Goal: Check status: Check status

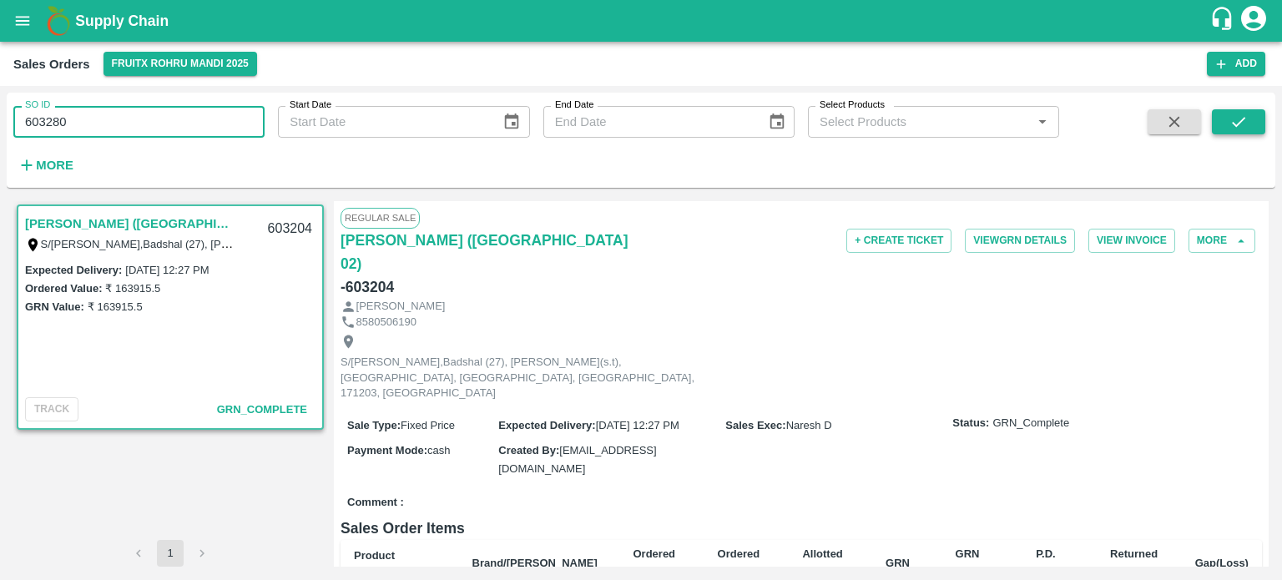
type input "603280"
click at [1228, 126] on button "submit" at bounding box center [1238, 121] width 53 height 25
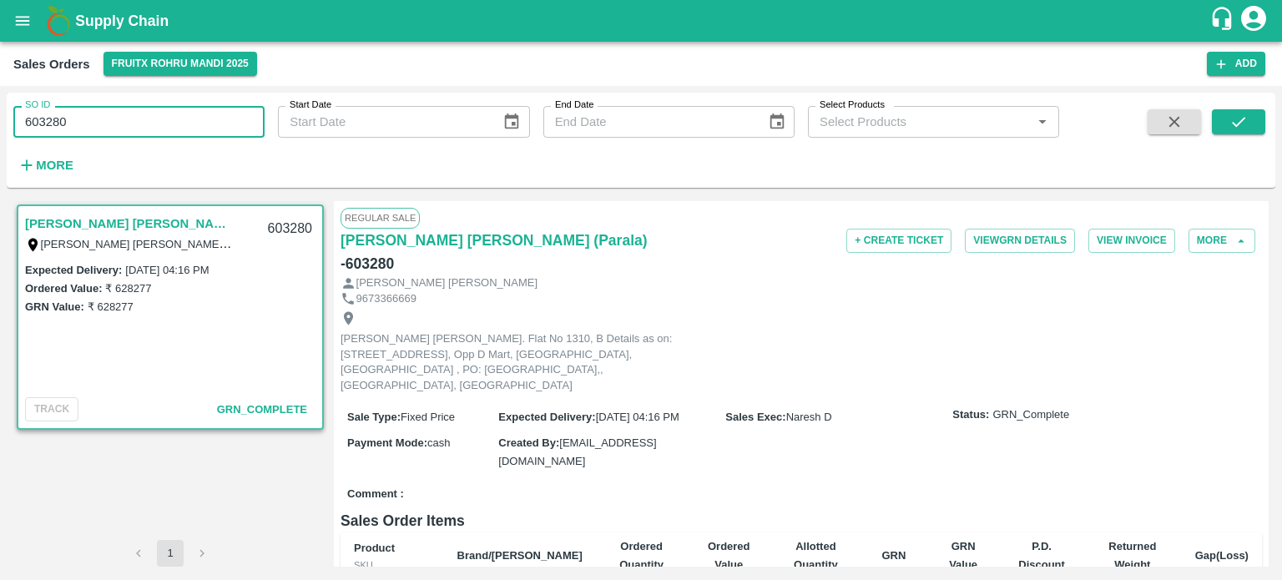
click at [151, 119] on input "603280" at bounding box center [138, 122] width 251 height 32
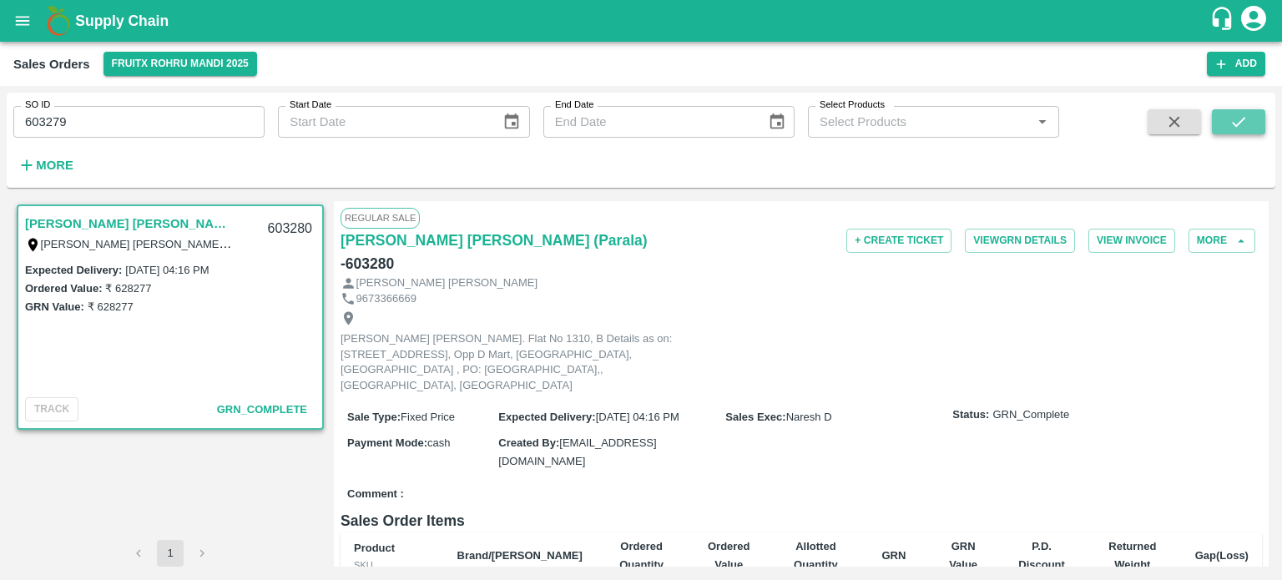
click at [1231, 119] on icon "submit" at bounding box center [1238, 122] width 18 height 18
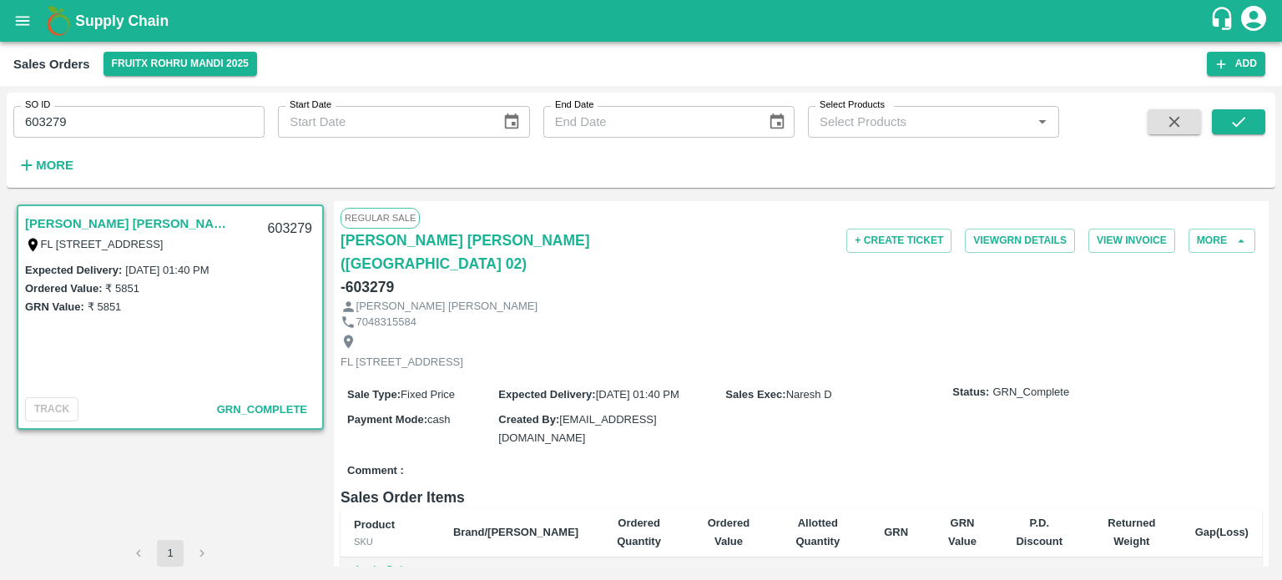
click at [179, 116] on input "603279" at bounding box center [138, 122] width 251 height 32
click at [1228, 133] on button "submit" at bounding box center [1238, 121] width 53 height 25
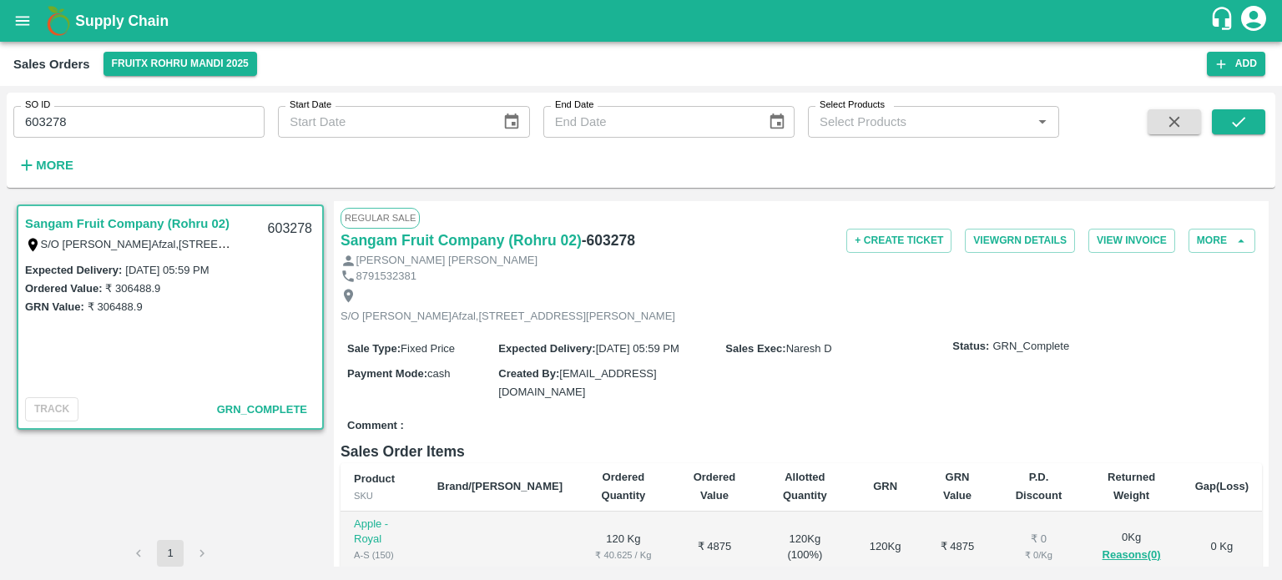
click at [101, 113] on input "603278" at bounding box center [138, 122] width 251 height 32
click at [1258, 121] on button "submit" at bounding box center [1238, 121] width 53 height 25
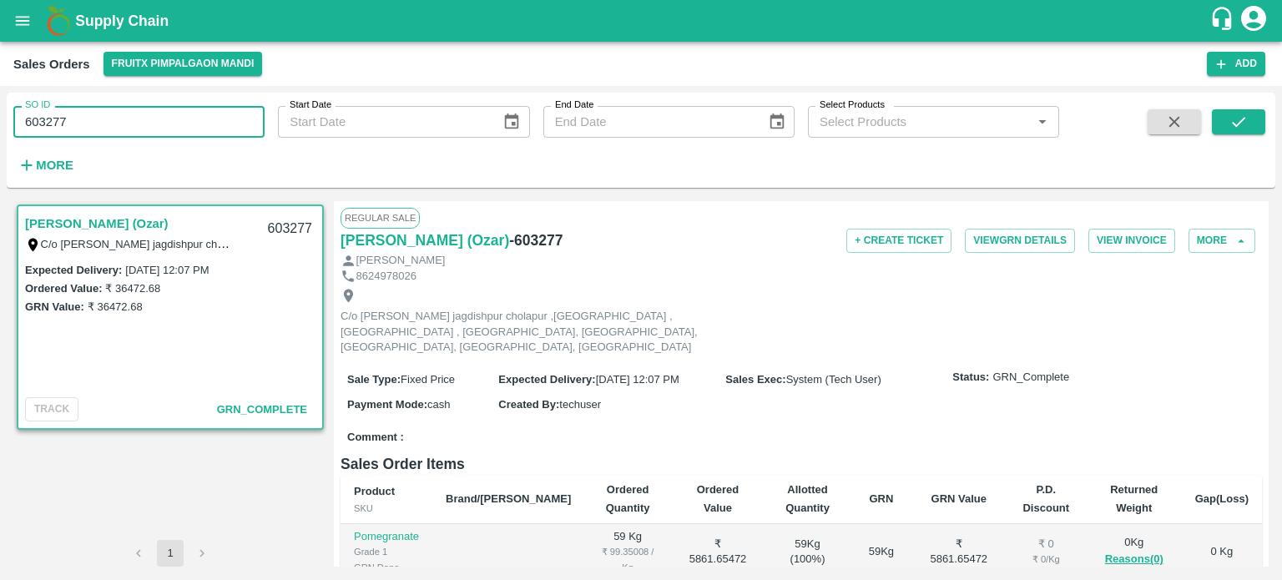
drag, startPoint x: 53, startPoint y: 123, endPoint x: 106, endPoint y: 103, distance: 56.3
click at [105, 103] on div "SO ID 603277 SO ID" at bounding box center [132, 115] width 265 height 45
click at [1234, 123] on icon "submit" at bounding box center [1238, 122] width 18 height 18
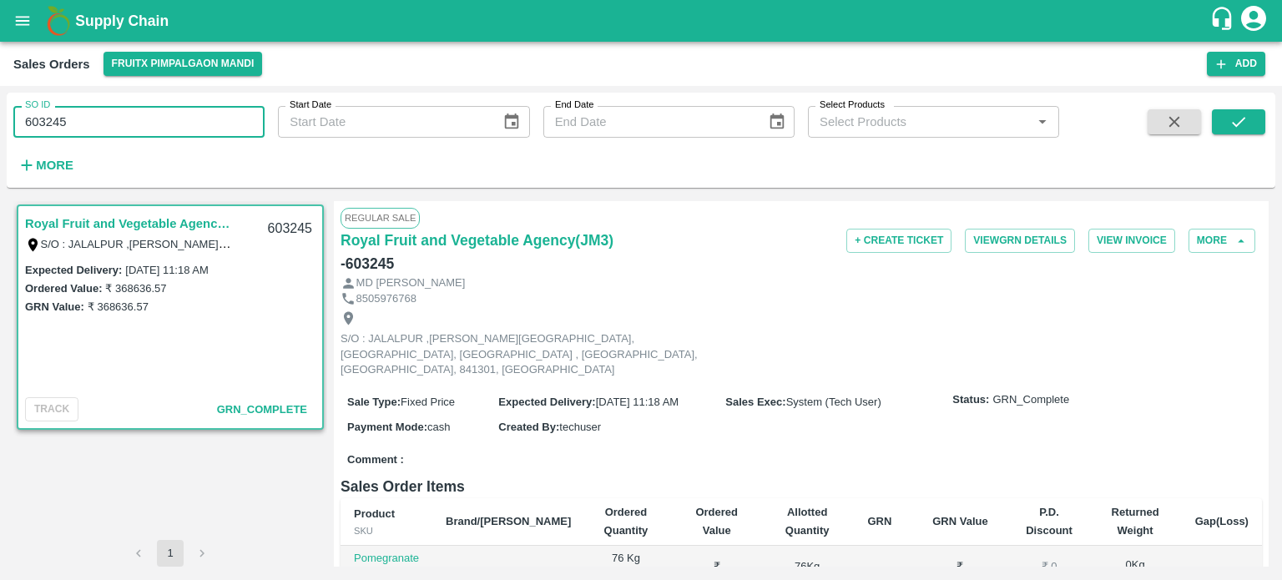
drag, startPoint x: 53, startPoint y: 118, endPoint x: 142, endPoint y: 109, distance: 88.9
click at [142, 109] on input "603245" at bounding box center [138, 122] width 251 height 32
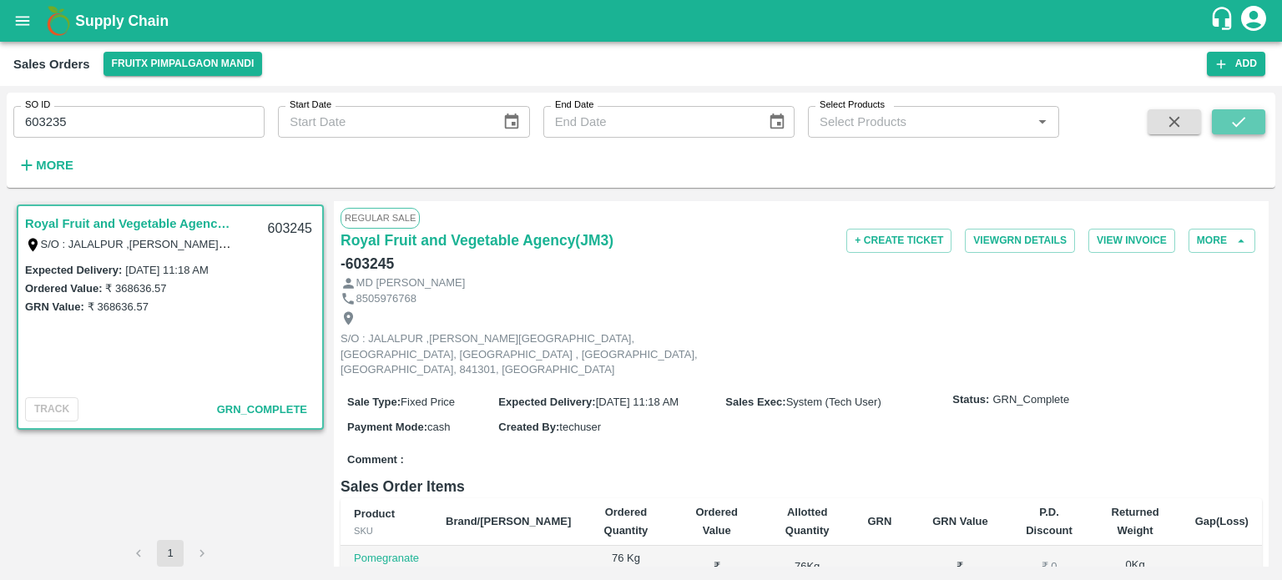
click at [1244, 131] on button "submit" at bounding box center [1238, 121] width 53 height 25
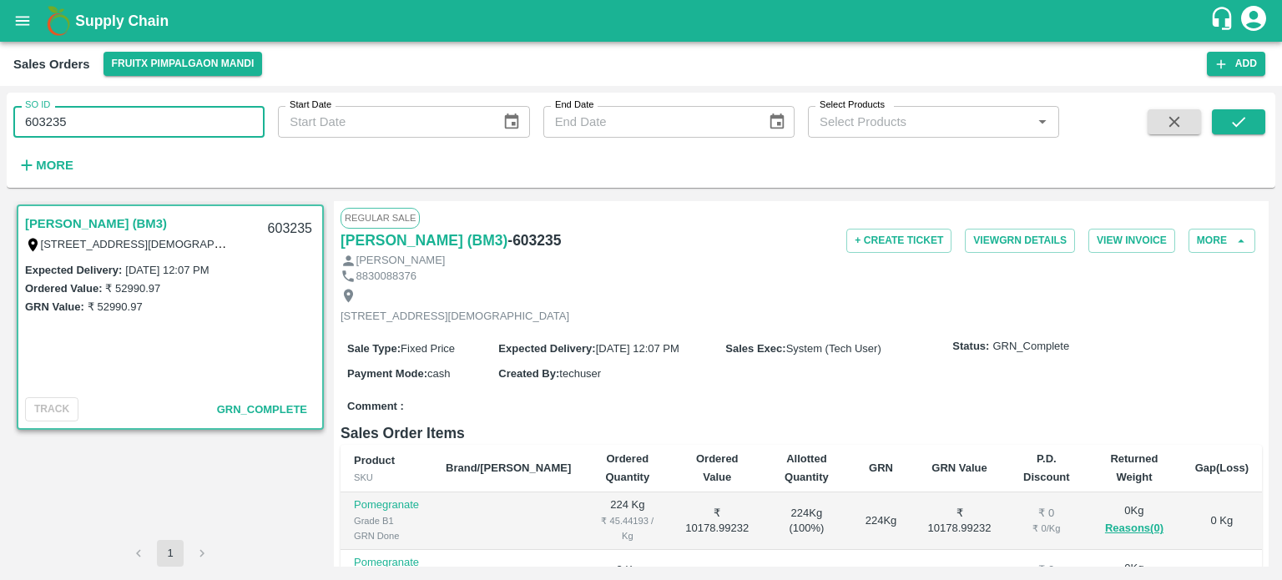
drag, startPoint x: 54, startPoint y: 123, endPoint x: 108, endPoint y: 106, distance: 56.8
click at [108, 106] on input "603235" at bounding box center [138, 122] width 251 height 32
click at [1226, 116] on button "submit" at bounding box center [1238, 121] width 53 height 25
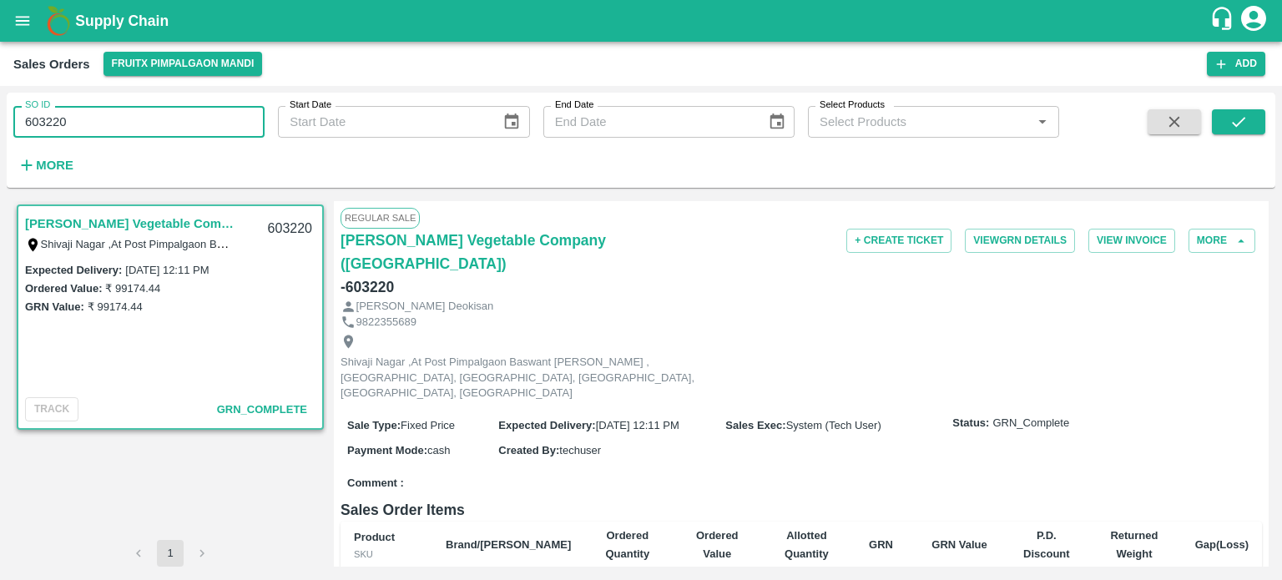
drag, startPoint x: 46, startPoint y: 114, endPoint x: 119, endPoint y: 96, distance: 75.7
click at [119, 96] on div "SO ID 603220 SO ID" at bounding box center [132, 115] width 265 height 45
click at [1238, 113] on icon "submit" at bounding box center [1238, 122] width 18 height 18
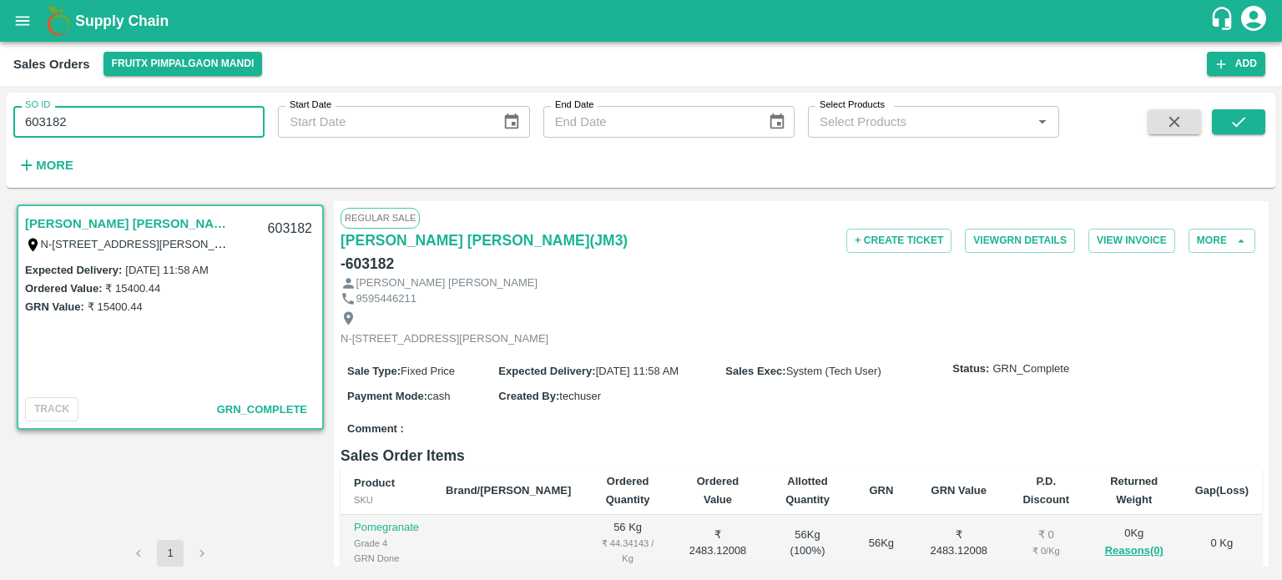
drag, startPoint x: 78, startPoint y: 119, endPoint x: 119, endPoint y: 109, distance: 42.9
click at [114, 113] on input "603182" at bounding box center [138, 122] width 251 height 32
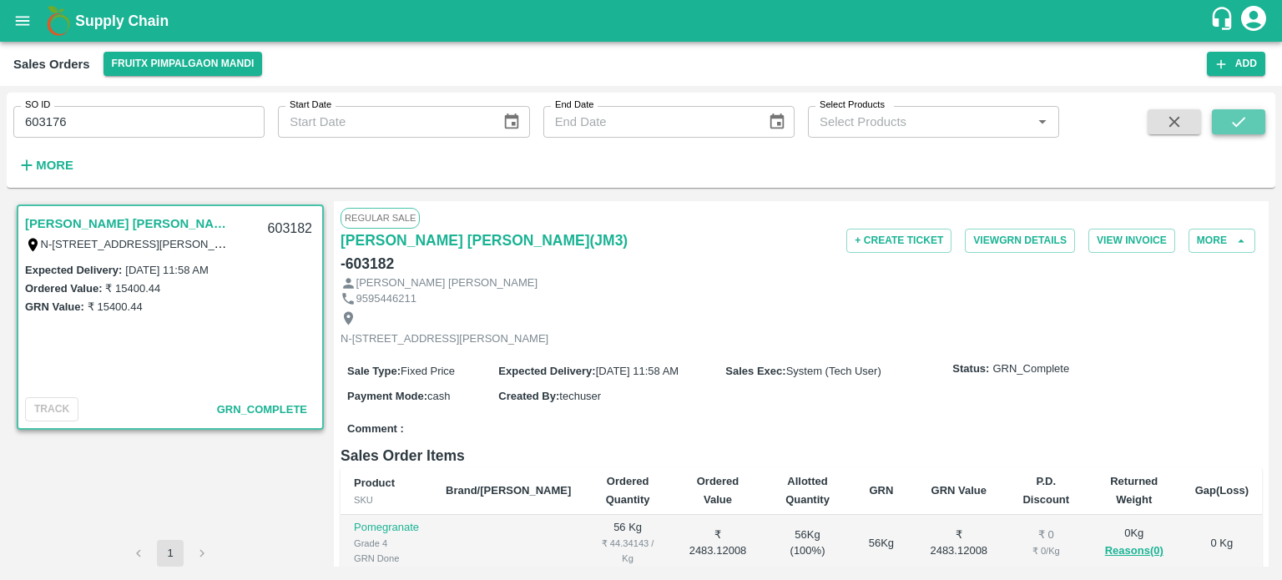
click at [1222, 131] on button "submit" at bounding box center [1238, 121] width 53 height 25
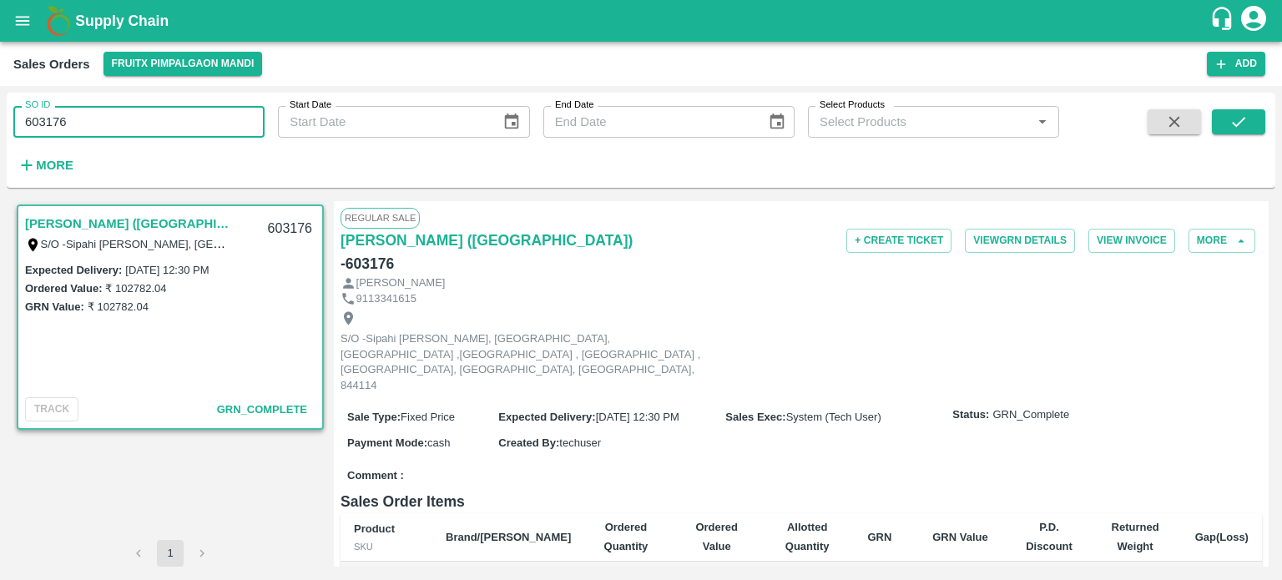
drag, startPoint x: 47, startPoint y: 115, endPoint x: 143, endPoint y: 111, distance: 96.1
click at [143, 111] on input "603176" at bounding box center [138, 122] width 251 height 32
click at [1263, 127] on button "submit" at bounding box center [1238, 121] width 53 height 25
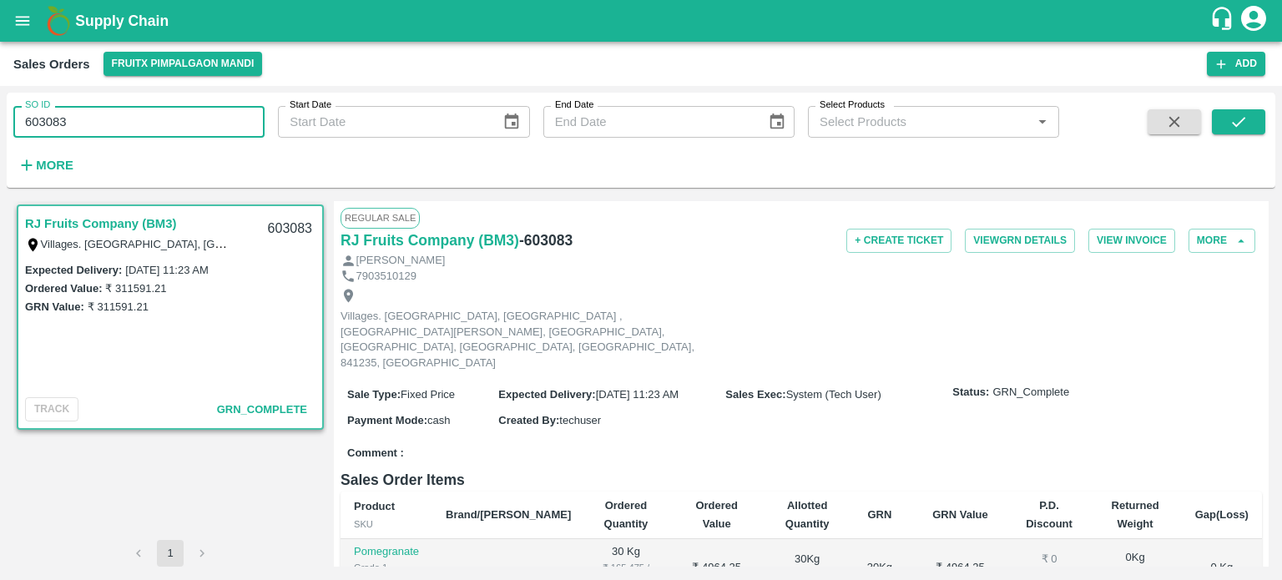
drag, startPoint x: 51, startPoint y: 116, endPoint x: 140, endPoint y: 96, distance: 91.5
click at [134, 100] on div "SO ID 603083 SO ID" at bounding box center [132, 115] width 265 height 45
click at [1219, 129] on button "submit" at bounding box center [1238, 121] width 53 height 25
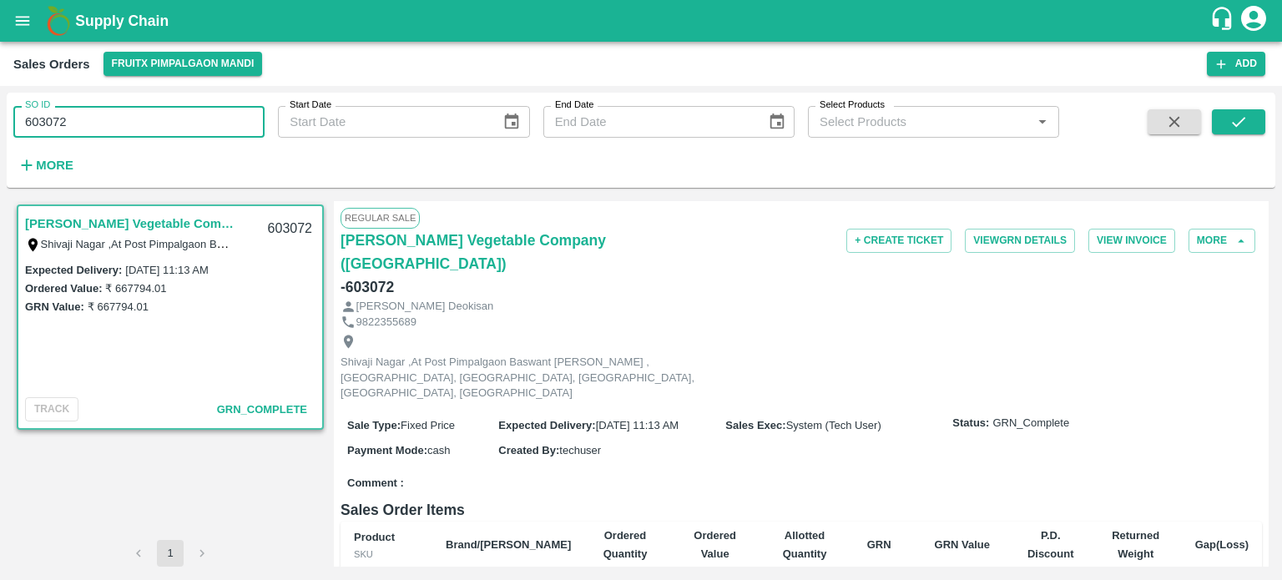
drag, startPoint x: 70, startPoint y: 119, endPoint x: 124, endPoint y: 115, distance: 54.3
click at [124, 115] on input "603072" at bounding box center [138, 122] width 251 height 32
click at [1214, 118] on button "submit" at bounding box center [1238, 121] width 53 height 25
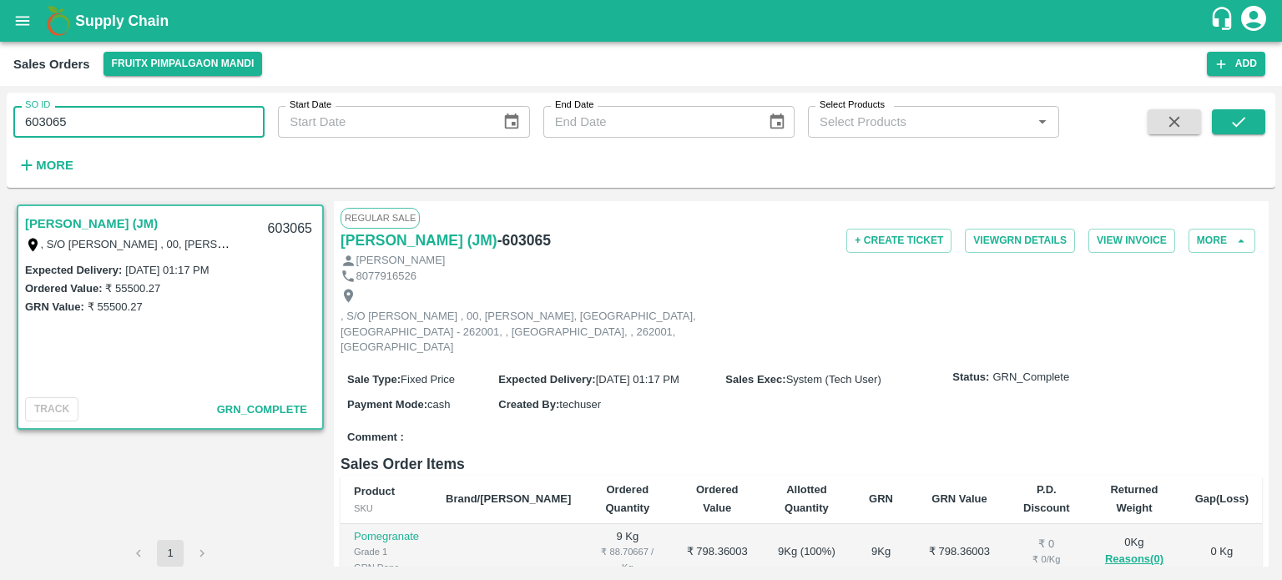
drag, startPoint x: 49, startPoint y: 117, endPoint x: 136, endPoint y: 112, distance: 86.9
click at [136, 113] on input "603065" at bounding box center [138, 122] width 251 height 32
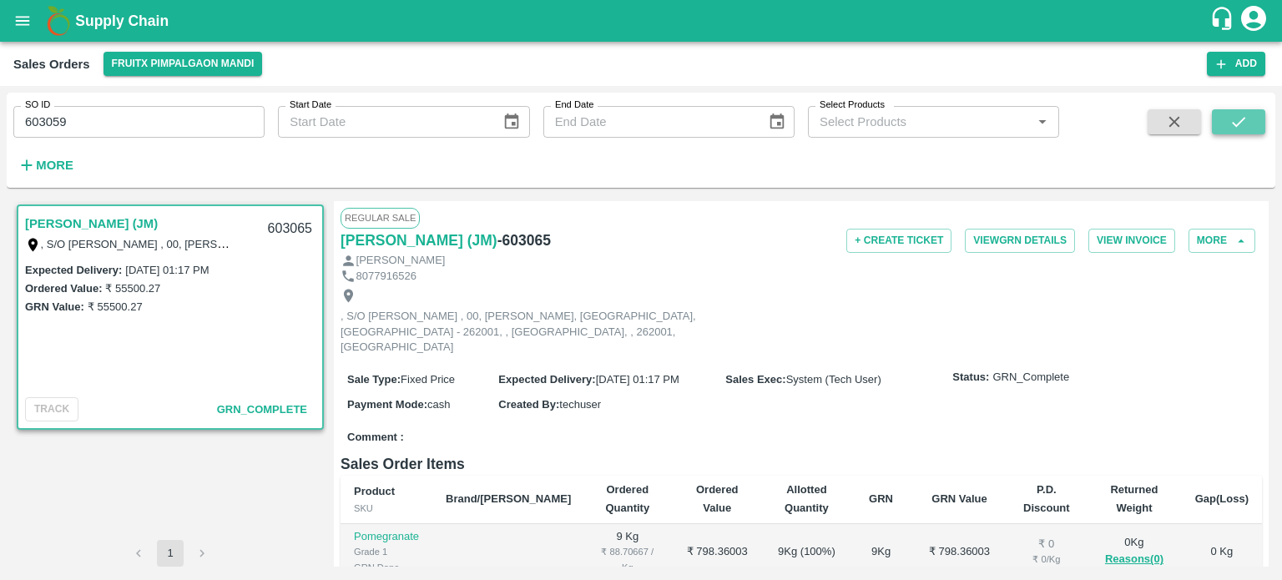
click at [1238, 125] on icon "submit" at bounding box center [1238, 122] width 18 height 18
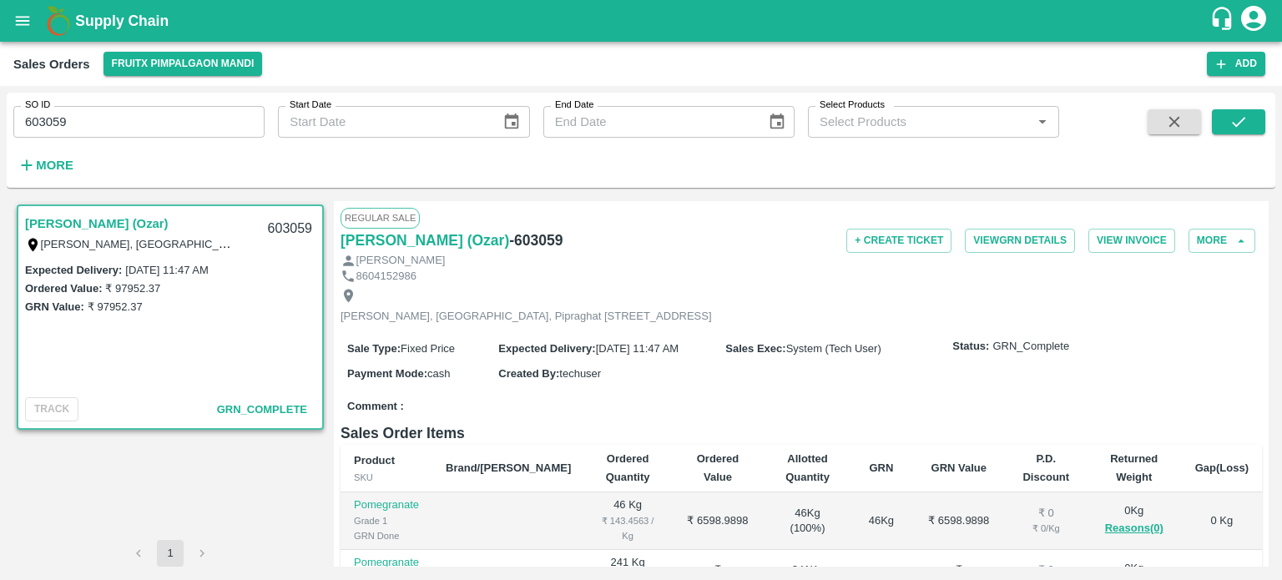
click at [200, 119] on input "603059" at bounding box center [138, 122] width 251 height 32
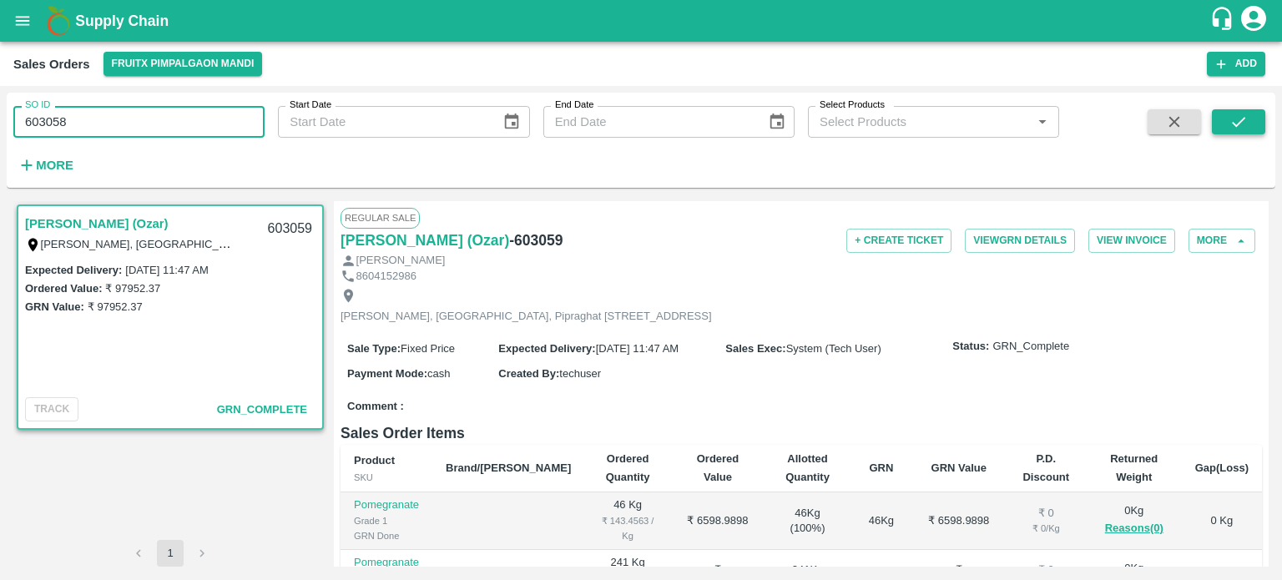
click at [1218, 116] on button "submit" at bounding box center [1238, 121] width 53 height 25
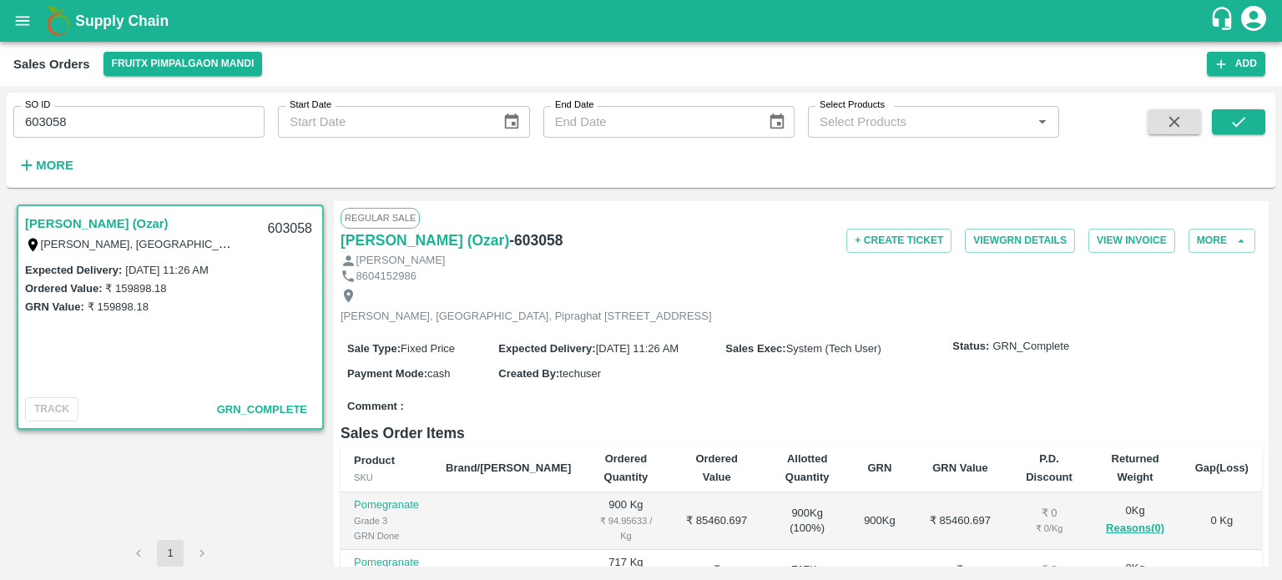
click at [167, 124] on input "603058" at bounding box center [138, 122] width 251 height 32
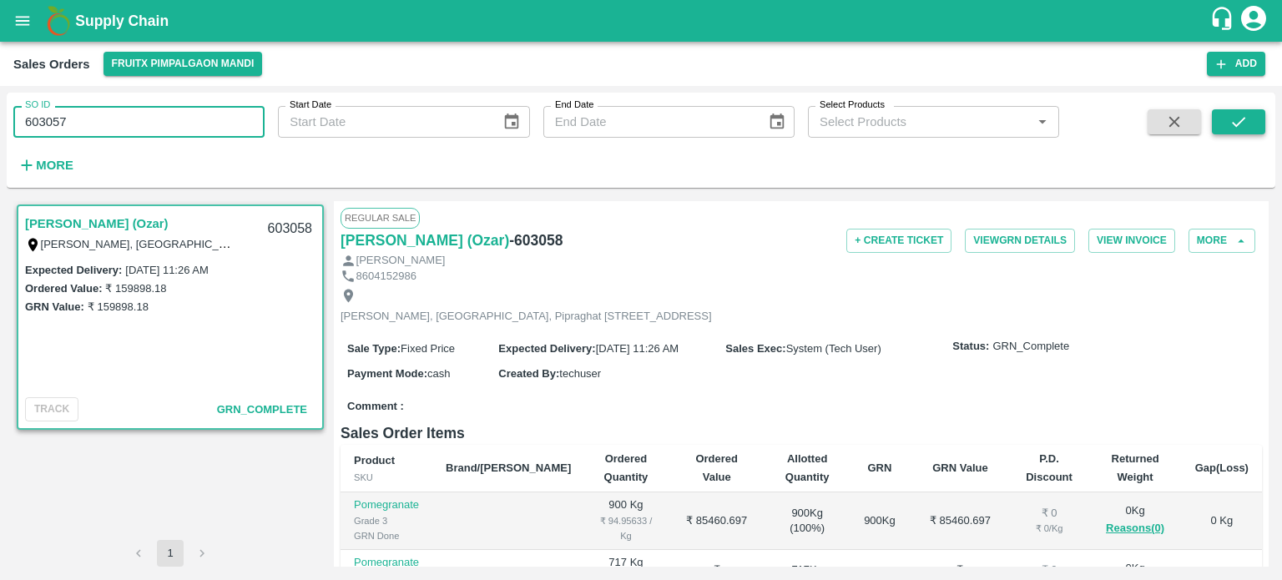
click at [1215, 124] on button "submit" at bounding box center [1238, 121] width 53 height 25
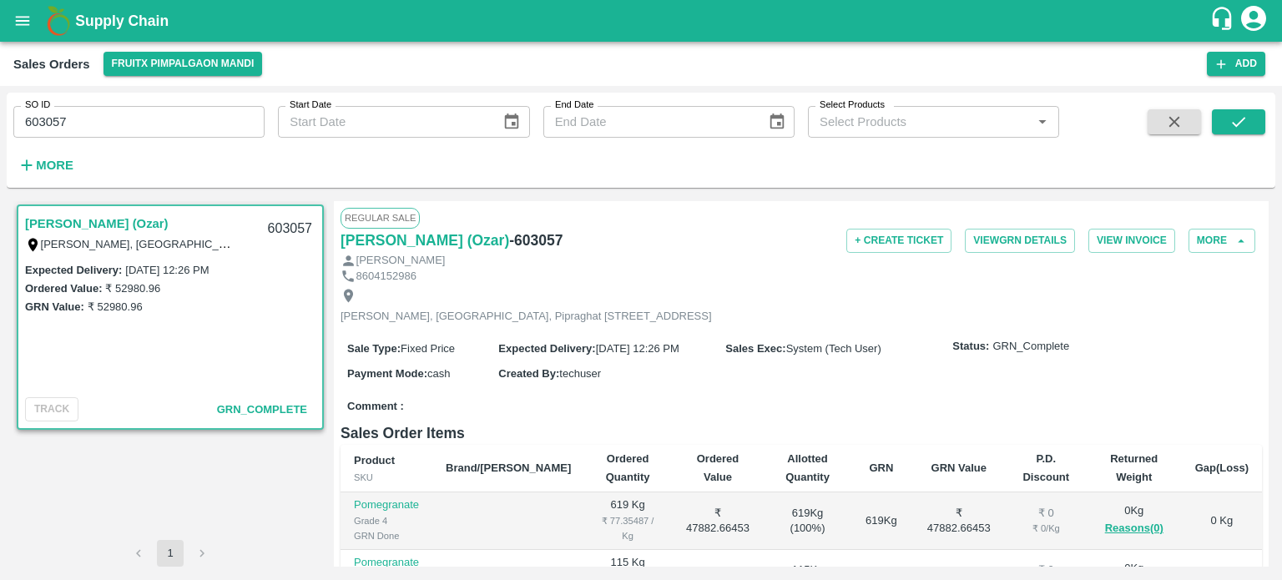
click at [119, 119] on input "603057" at bounding box center [138, 122] width 251 height 32
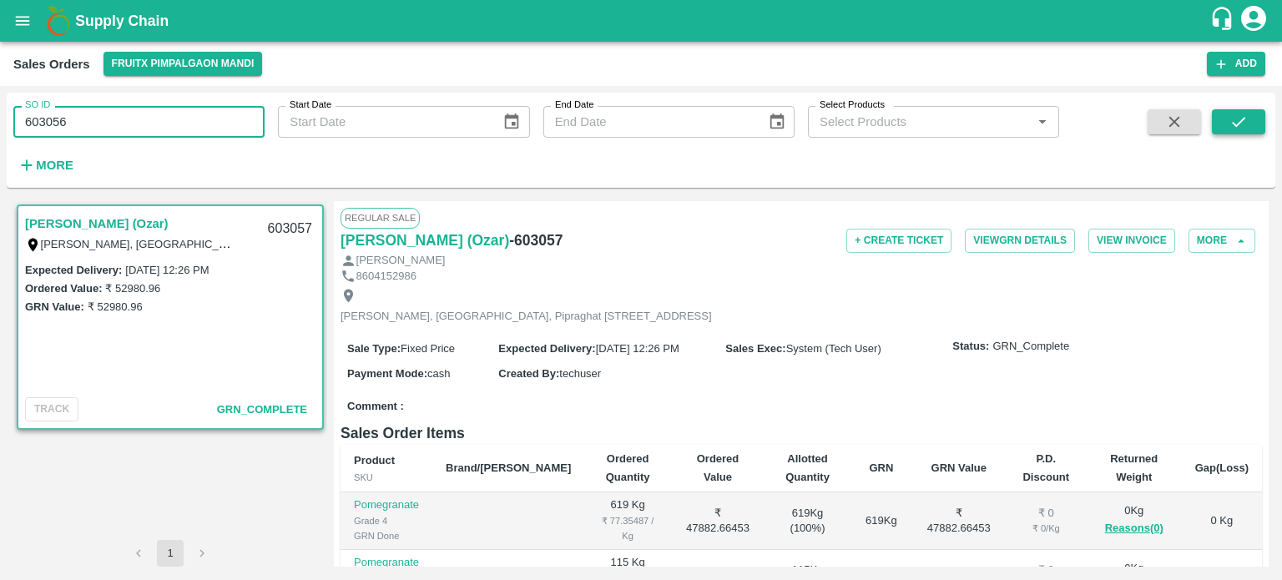
click at [1249, 115] on button "submit" at bounding box center [1238, 121] width 53 height 25
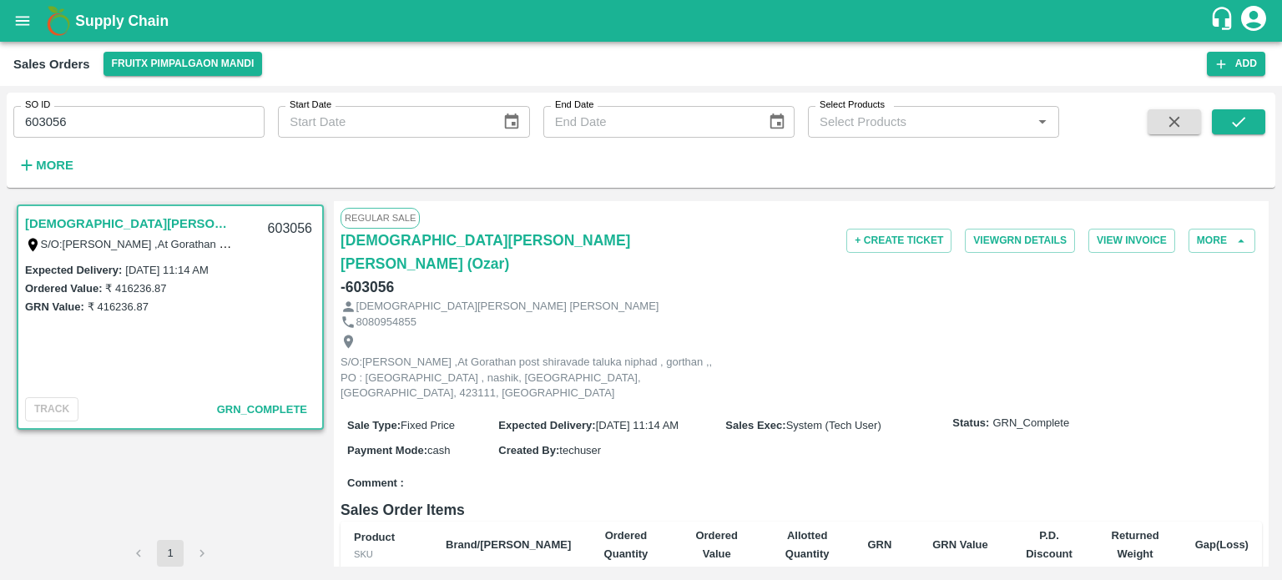
click at [209, 125] on input "603056" at bounding box center [138, 122] width 251 height 32
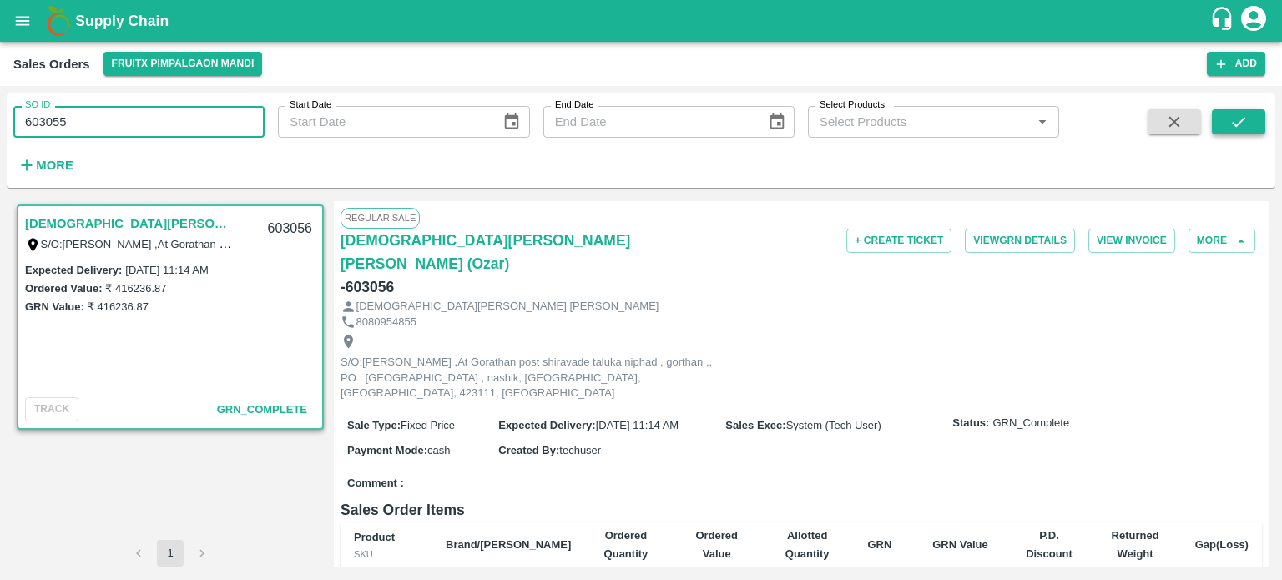
click at [1238, 125] on icon "submit" at bounding box center [1238, 122] width 18 height 18
drag, startPoint x: 39, startPoint y: 119, endPoint x: 177, endPoint y: 91, distance: 140.4
click at [177, 91] on div "SO ID 603055 SO ID Start Date Start Date End Date End Date Select Products Sele…" at bounding box center [641, 333] width 1282 height 494
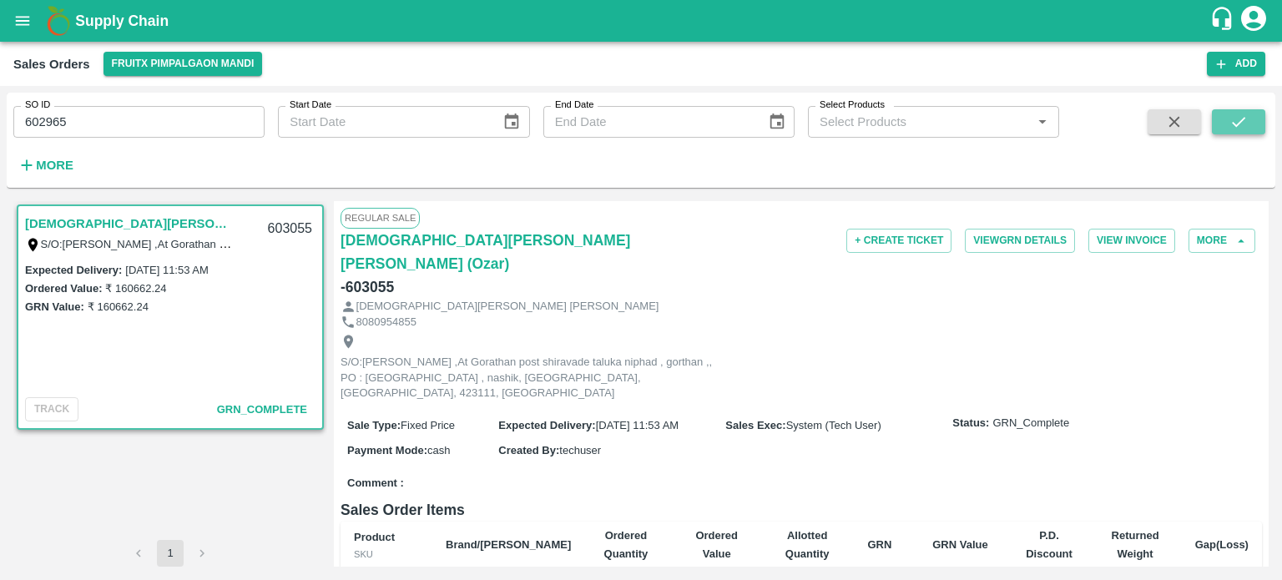
click at [1232, 128] on icon "submit" at bounding box center [1238, 122] width 18 height 18
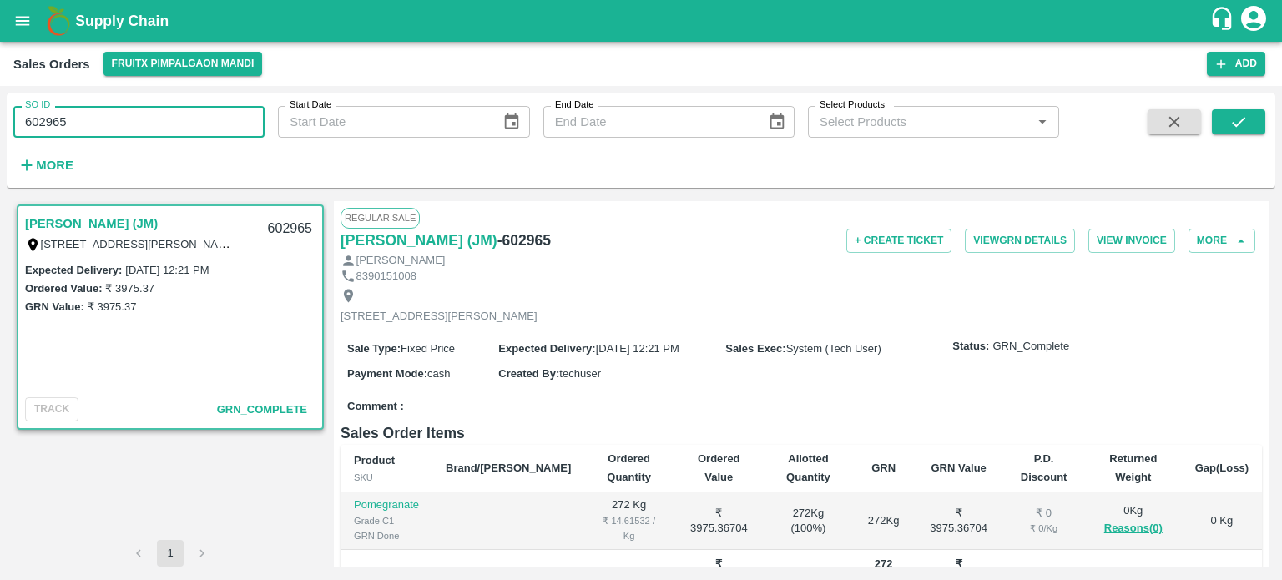
drag, startPoint x: 54, startPoint y: 114, endPoint x: 164, endPoint y: 112, distance: 109.4
click at [150, 116] on input "602965" at bounding box center [138, 122] width 251 height 32
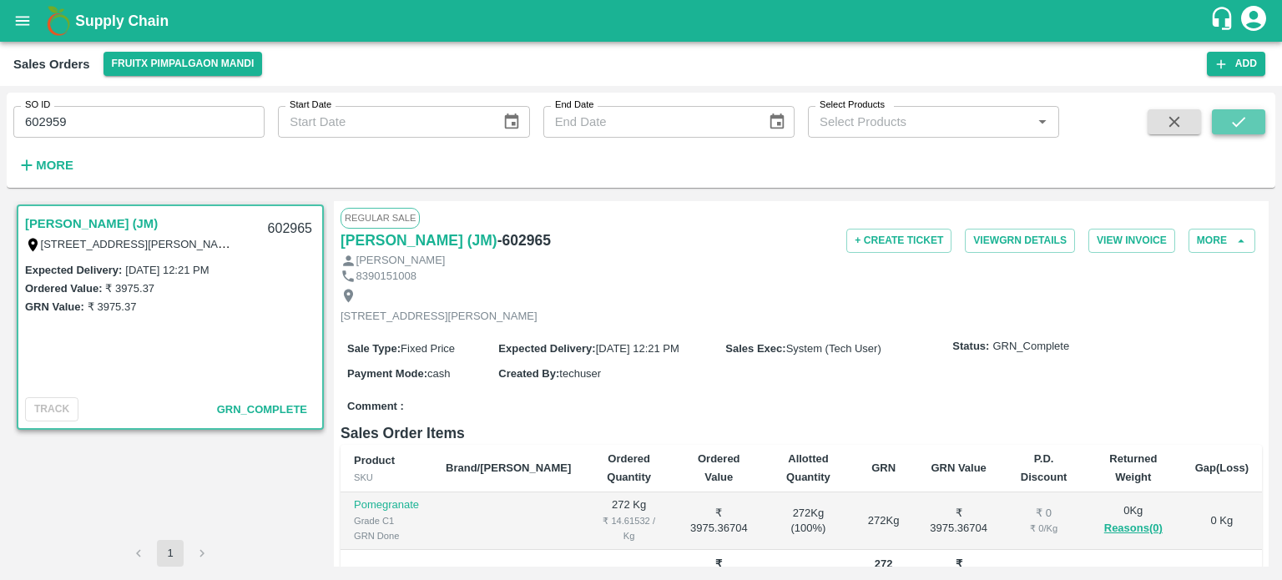
click at [1223, 119] on button "submit" at bounding box center [1238, 121] width 53 height 25
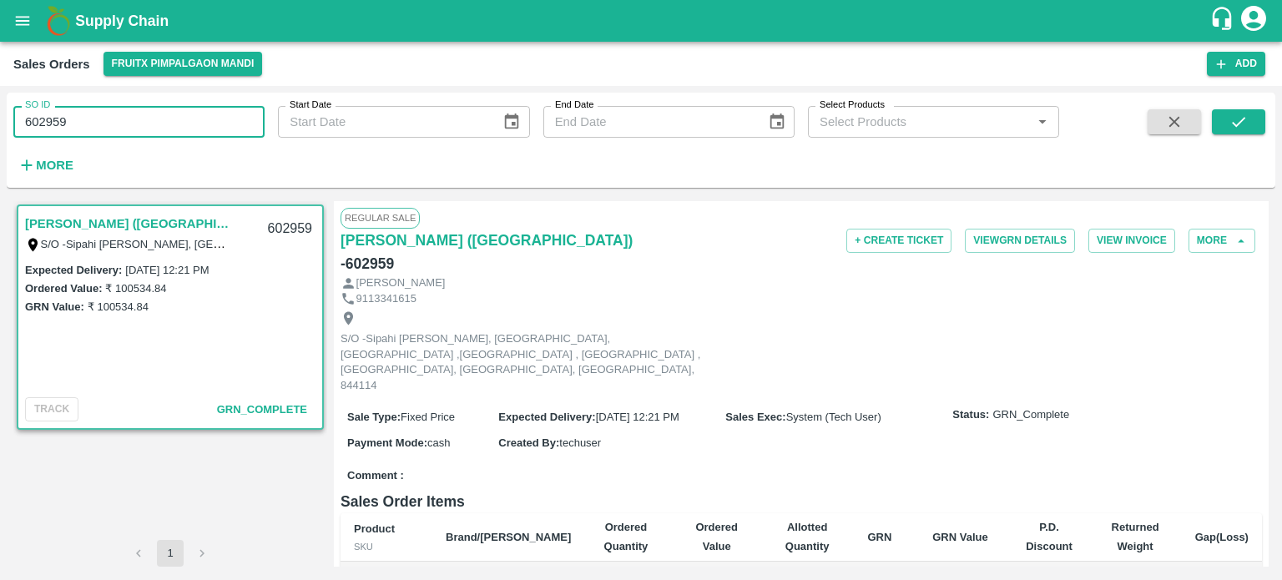
drag, startPoint x: 53, startPoint y: 118, endPoint x: 124, endPoint y: 103, distance: 72.5
click at [123, 104] on div "SO ID 602959 SO ID" at bounding box center [132, 115] width 265 height 45
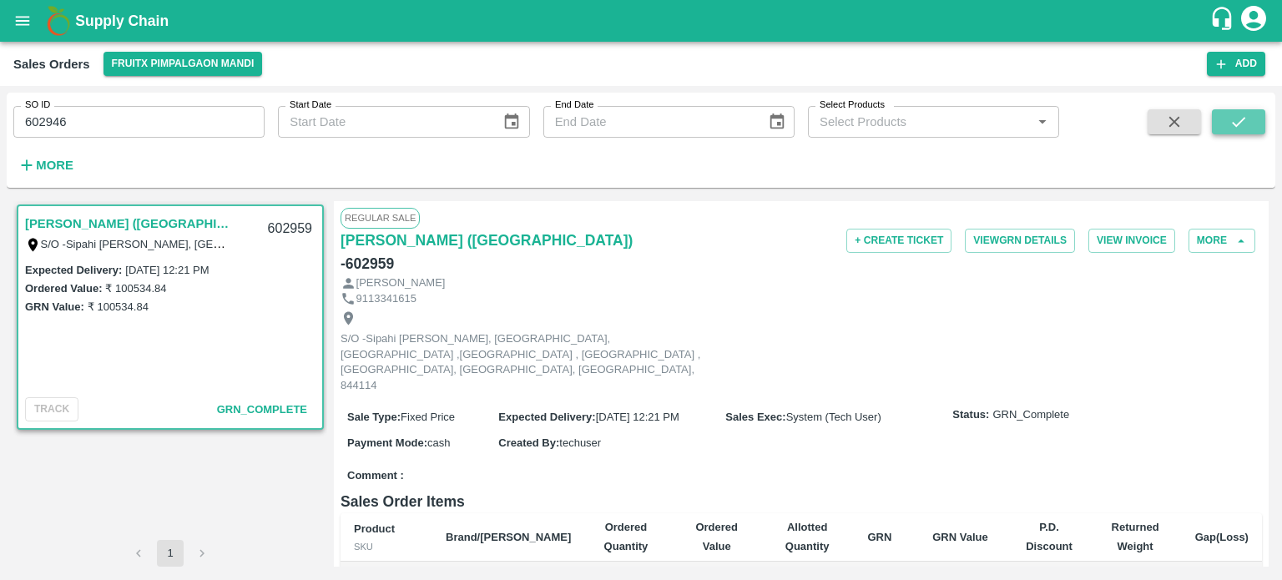
click at [1233, 129] on icon "submit" at bounding box center [1238, 122] width 18 height 18
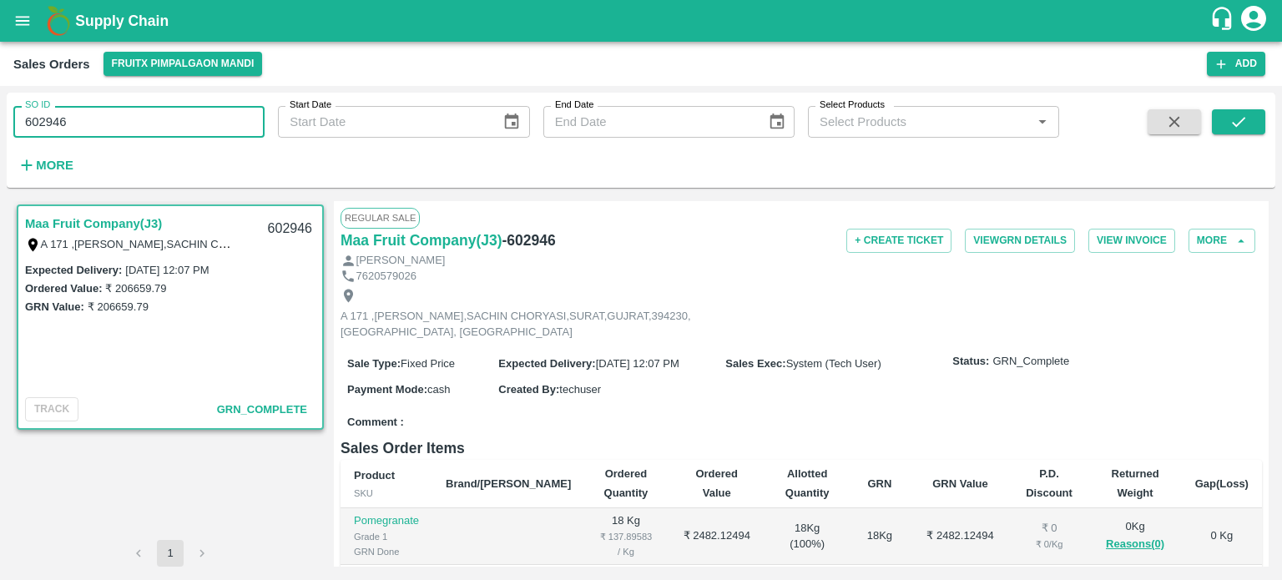
drag, startPoint x: 53, startPoint y: 120, endPoint x: 127, endPoint y: 127, distance: 73.7
click at [127, 127] on input "602946" at bounding box center [138, 122] width 251 height 32
click at [1216, 124] on button "submit" at bounding box center [1238, 121] width 53 height 25
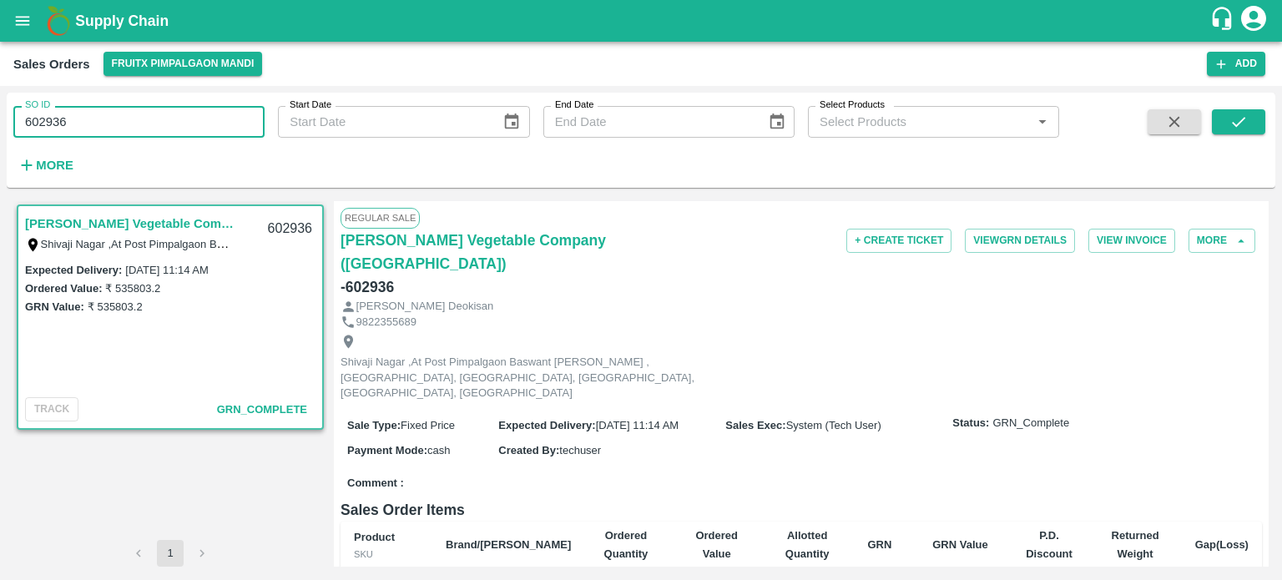
drag, startPoint x: 55, startPoint y: 118, endPoint x: 156, endPoint y: 118, distance: 101.0
click at [156, 118] on input "602936" at bounding box center [138, 122] width 251 height 32
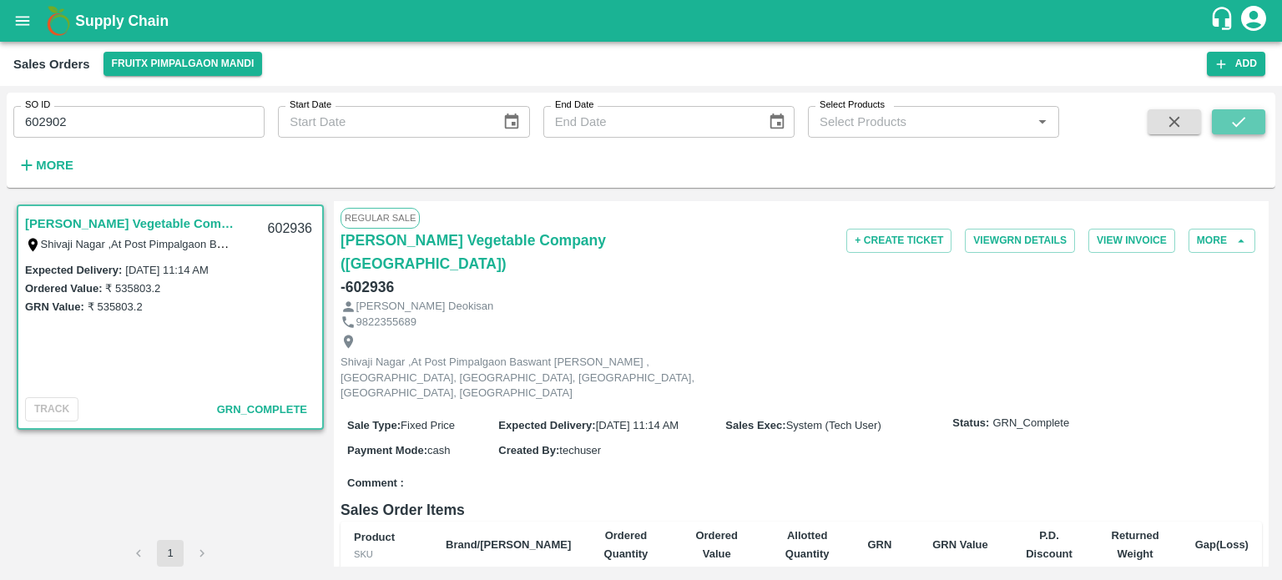
click at [1252, 111] on button "submit" at bounding box center [1238, 121] width 53 height 25
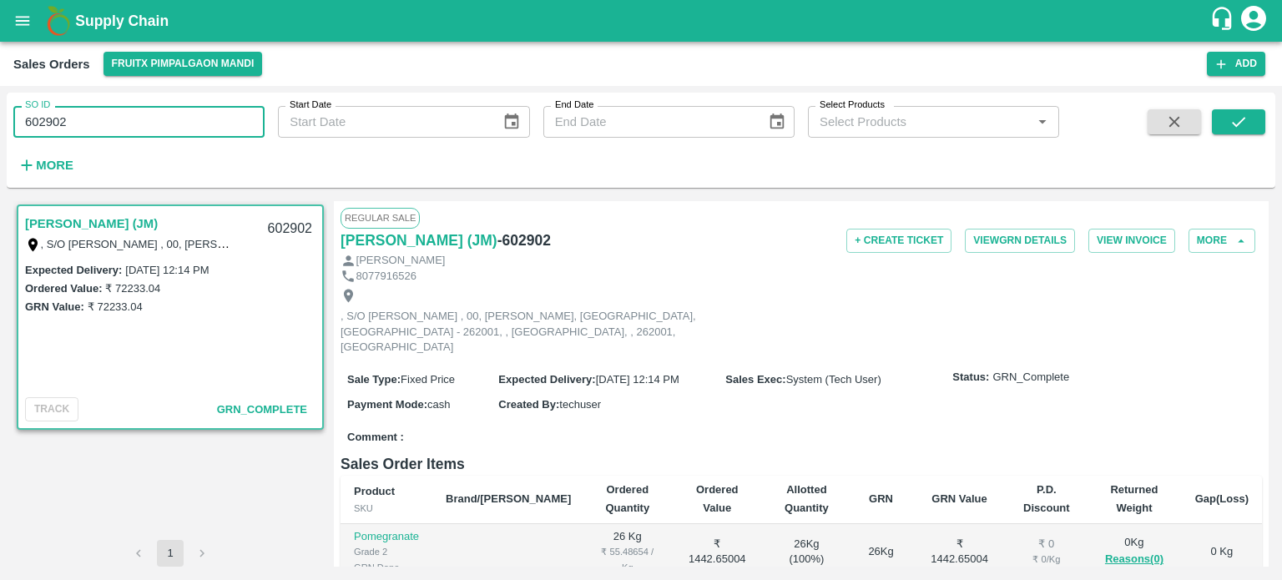
drag, startPoint x: 58, startPoint y: 117, endPoint x: 143, endPoint y: 113, distance: 85.2
click at [141, 113] on input "602902" at bounding box center [138, 122] width 251 height 32
type input "602900"
click at [1242, 125] on icon "submit" at bounding box center [1238, 122] width 18 height 18
